Goal: Information Seeking & Learning: Learn about a topic

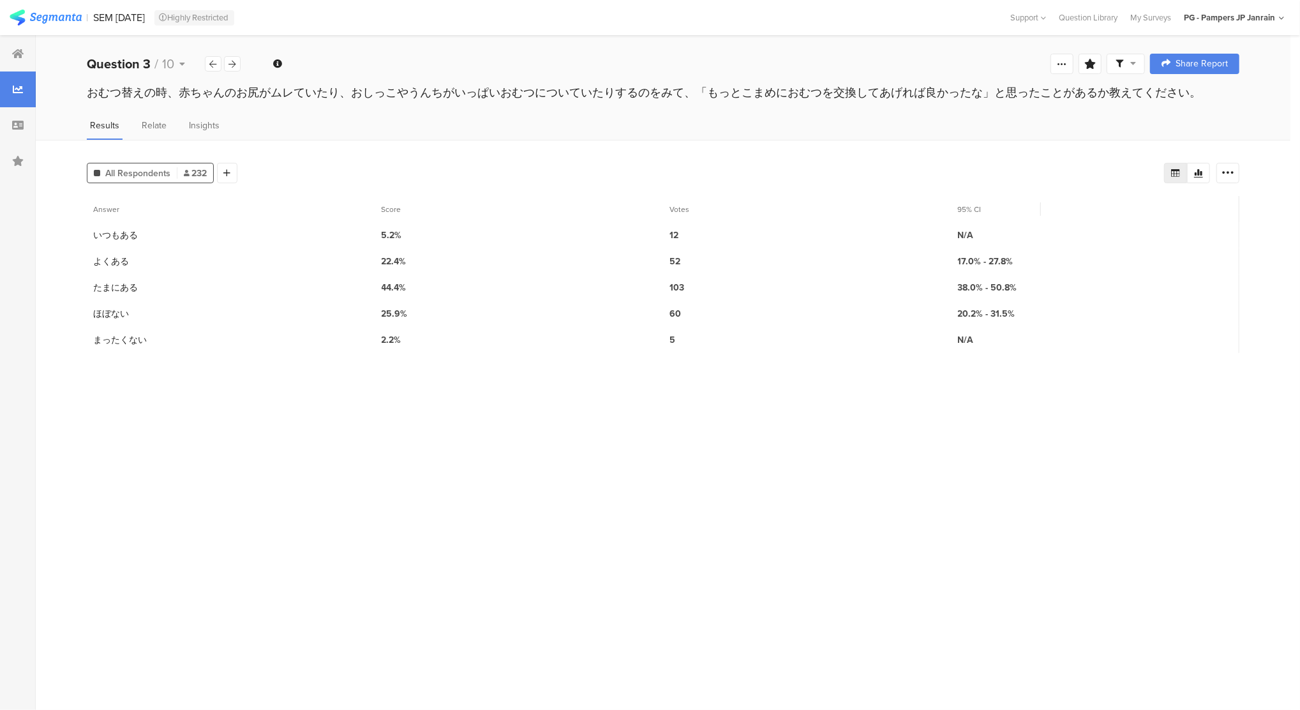
click at [207, 409] on section "Answer Score Votes 95% CI 1 いつもある 5.2% 12 N/A 2 よくある 22.4% 52 17.0% - 27.8% 3 た…" at bounding box center [663, 448] width 1153 height 504
